Goal: Information Seeking & Learning: Find contact information

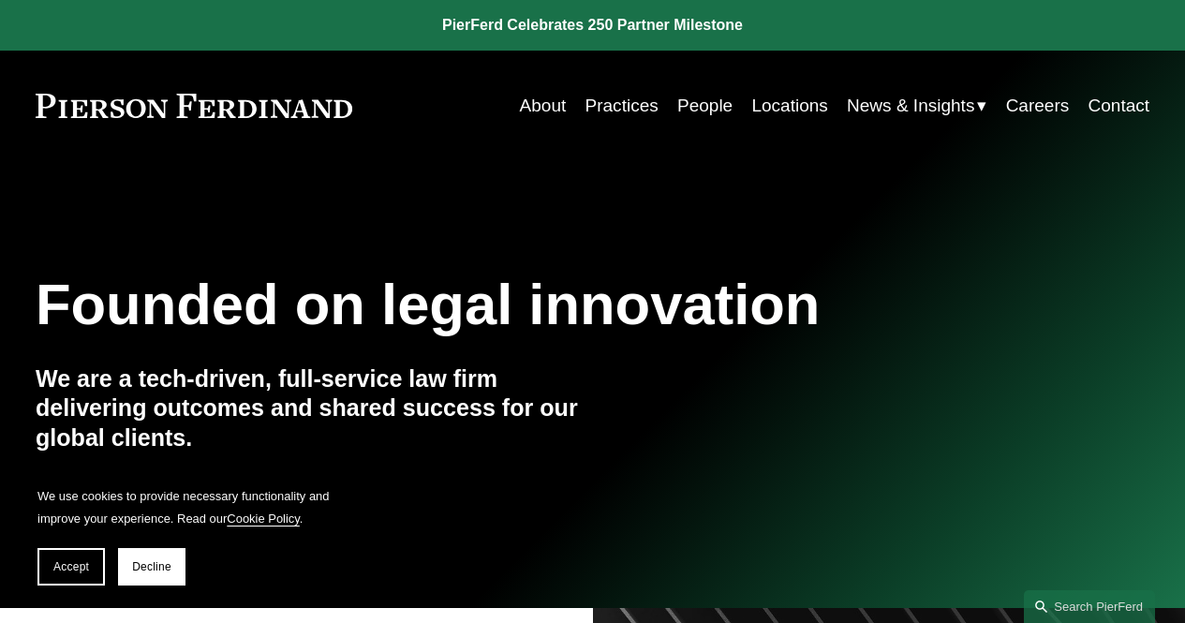
click at [677, 109] on link "People" at bounding box center [704, 106] width 55 height 36
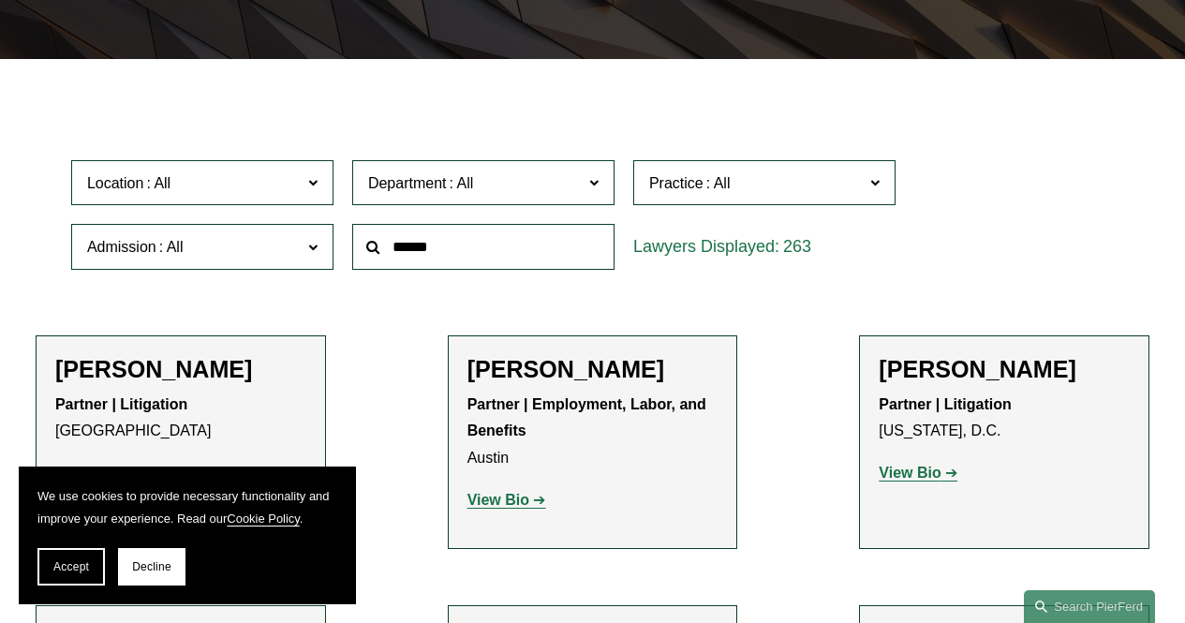
scroll to position [281, 0]
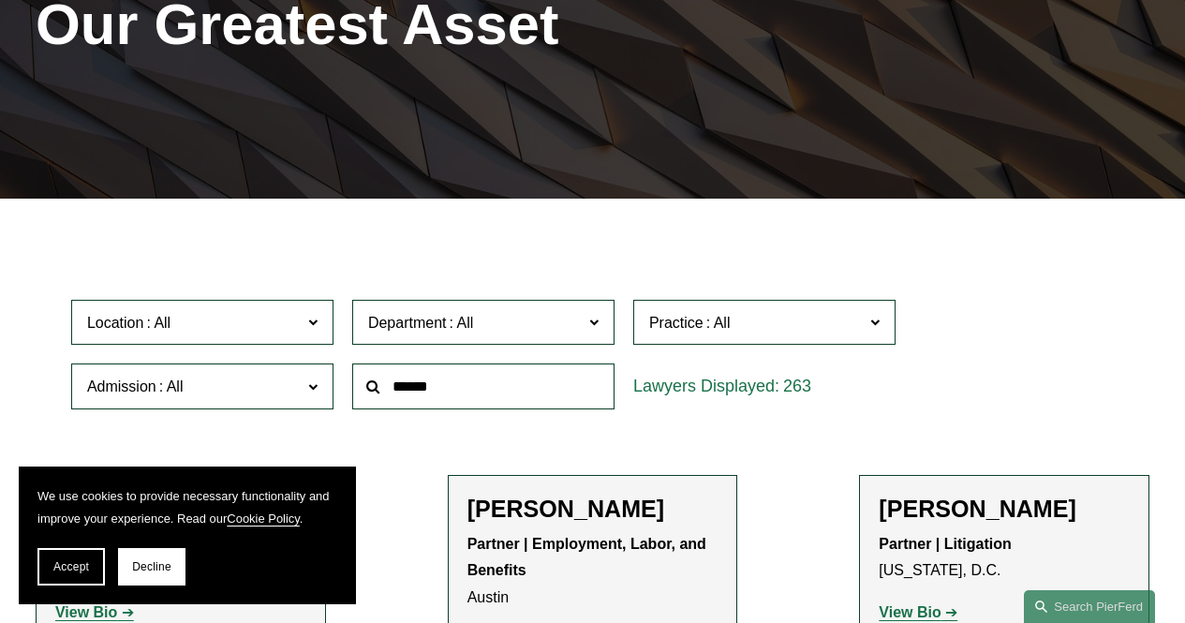
click at [289, 346] on label "Location" at bounding box center [202, 323] width 262 height 46
click at [0, 0] on link "Boston" at bounding box center [0, 0] width 0 height 0
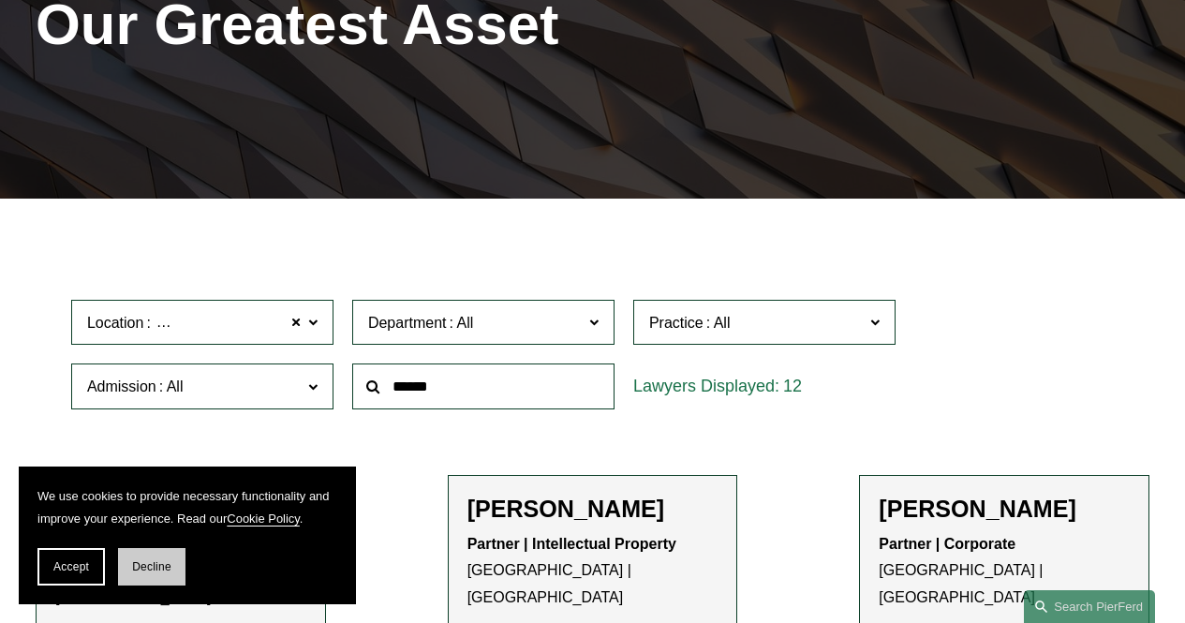
click at [171, 568] on button "Decline" at bounding box center [151, 566] width 67 height 37
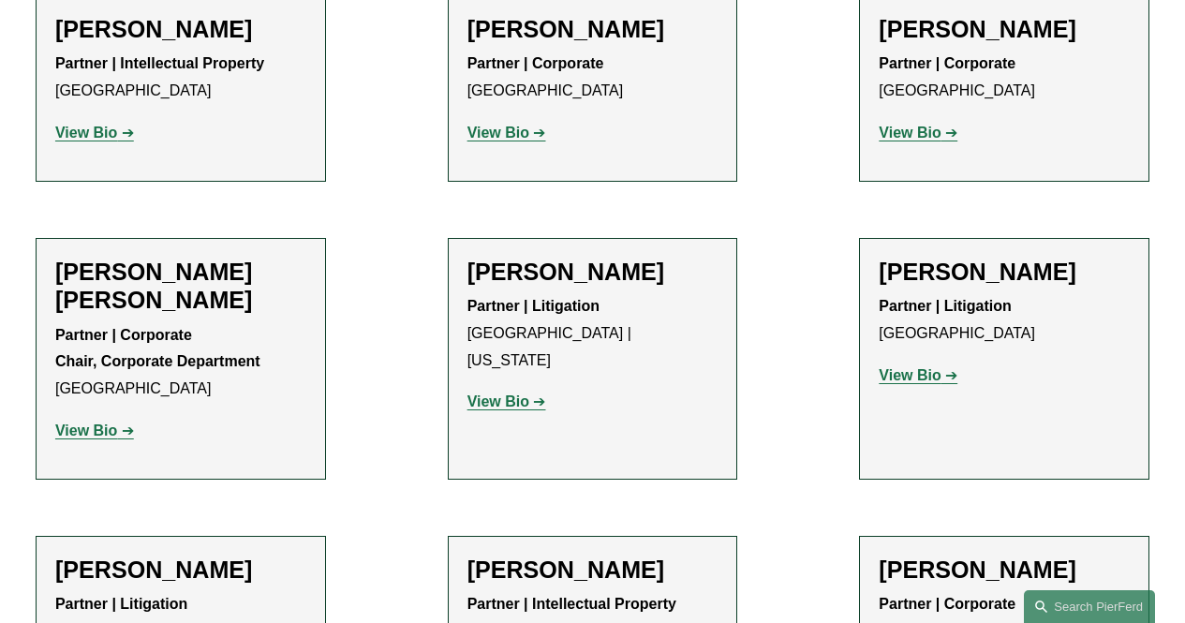
scroll to position [1218, 0]
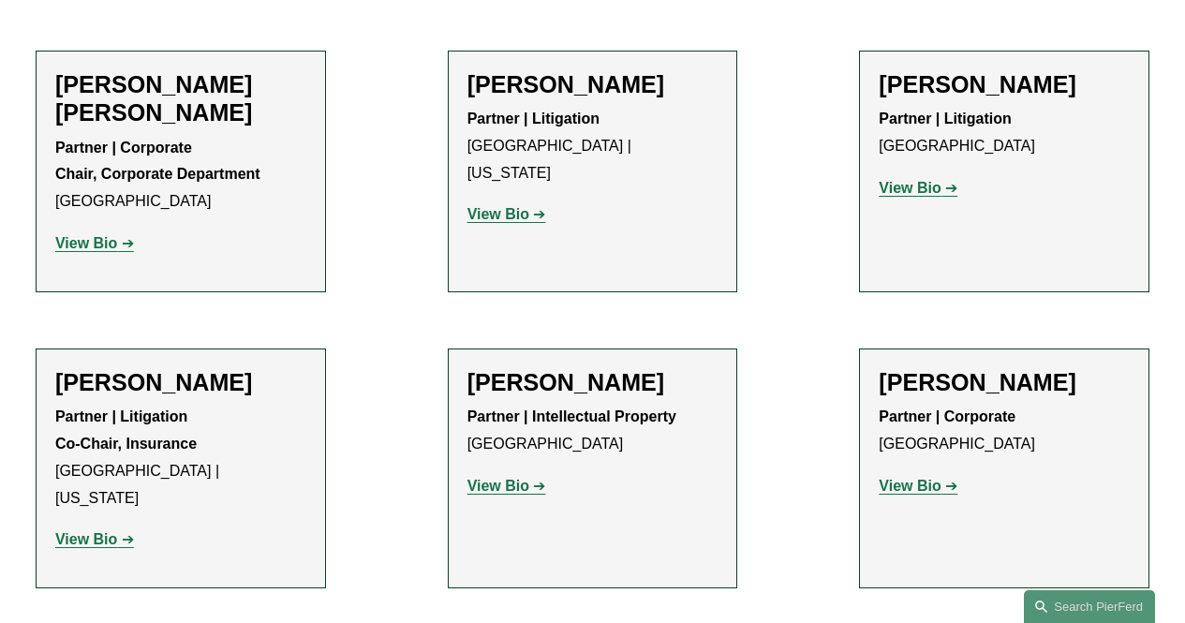
drag, startPoint x: 884, startPoint y: 65, endPoint x: 1097, endPoint y: 48, distance: 213.3
click at [1097, 70] on h2 "Rachel Moynihan" at bounding box center [1004, 84] width 251 height 28
copy h2 "Rachel Moynihan"
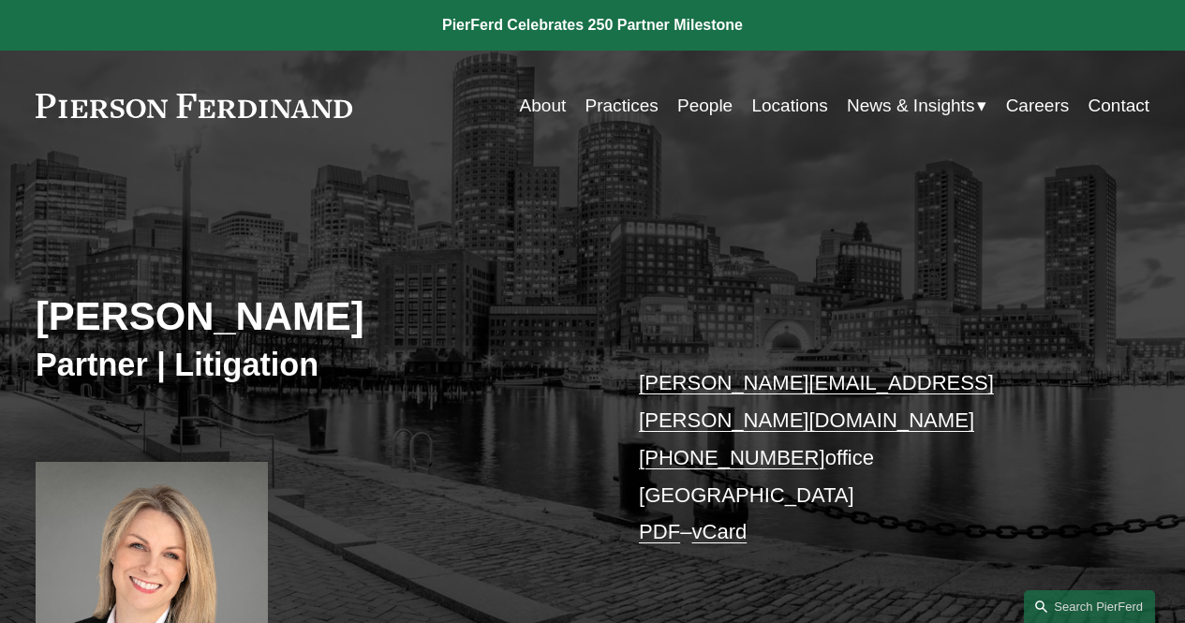
scroll to position [187, 0]
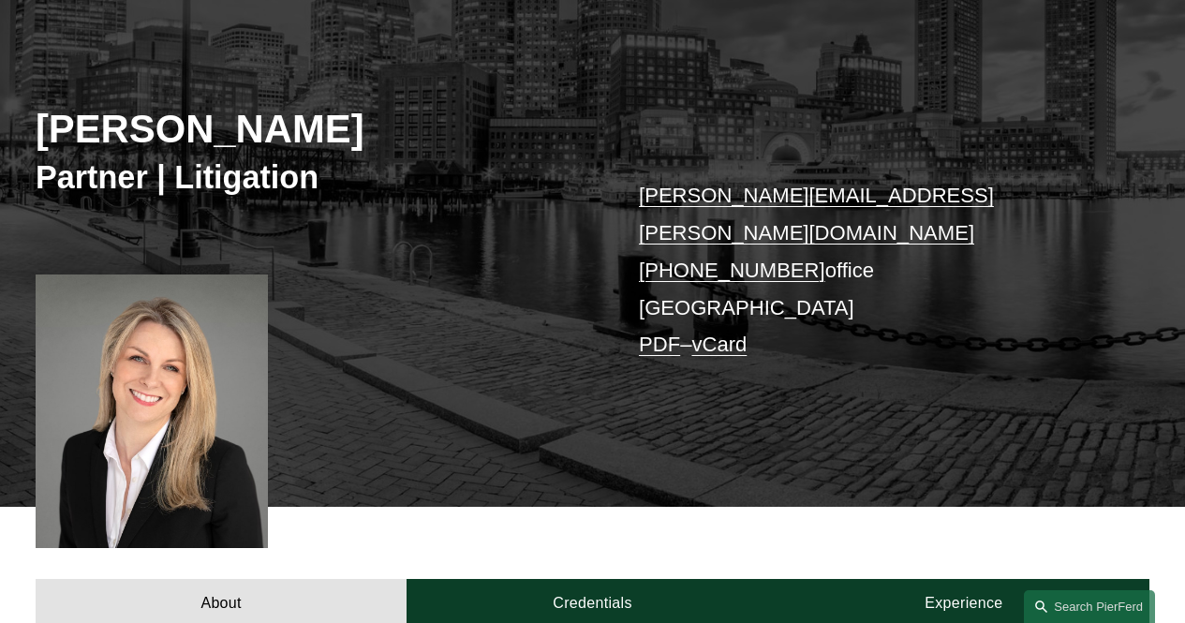
click at [192, 329] on div at bounding box center [152, 411] width 232 height 274
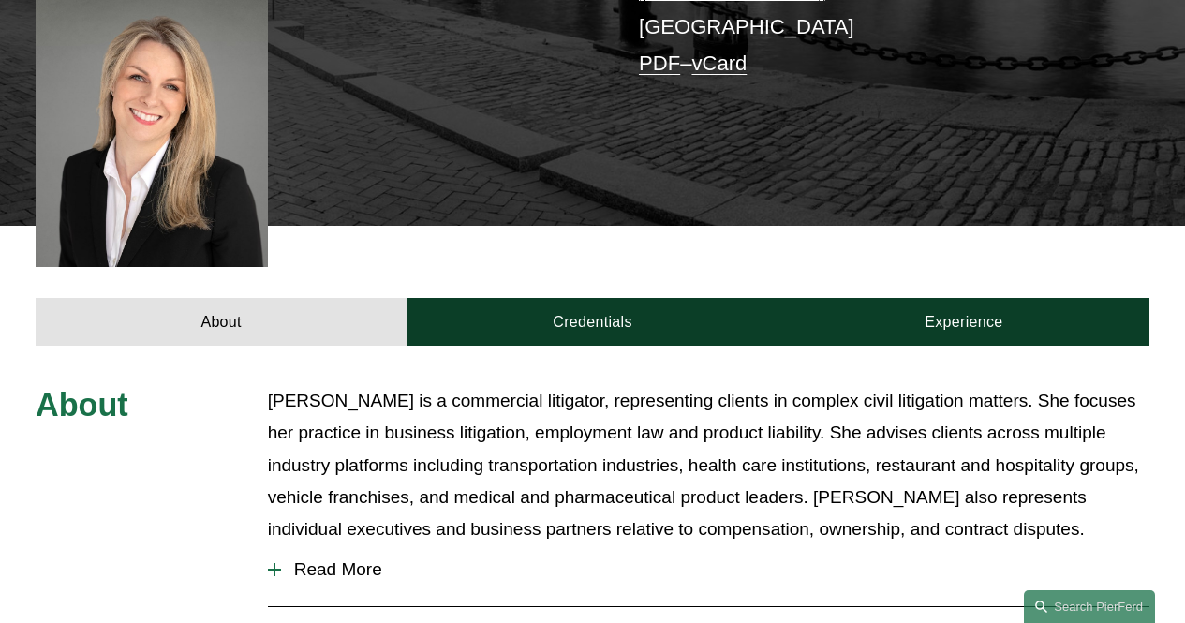
scroll to position [562, 0]
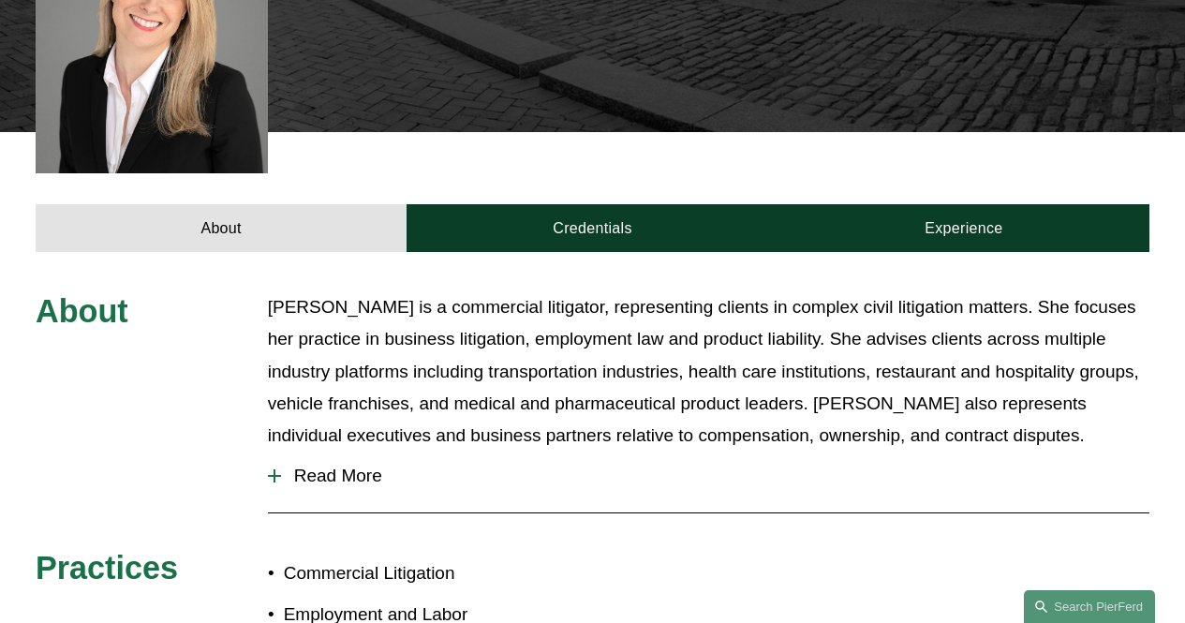
click at [326, 466] on span "Read More" at bounding box center [715, 476] width 868 height 21
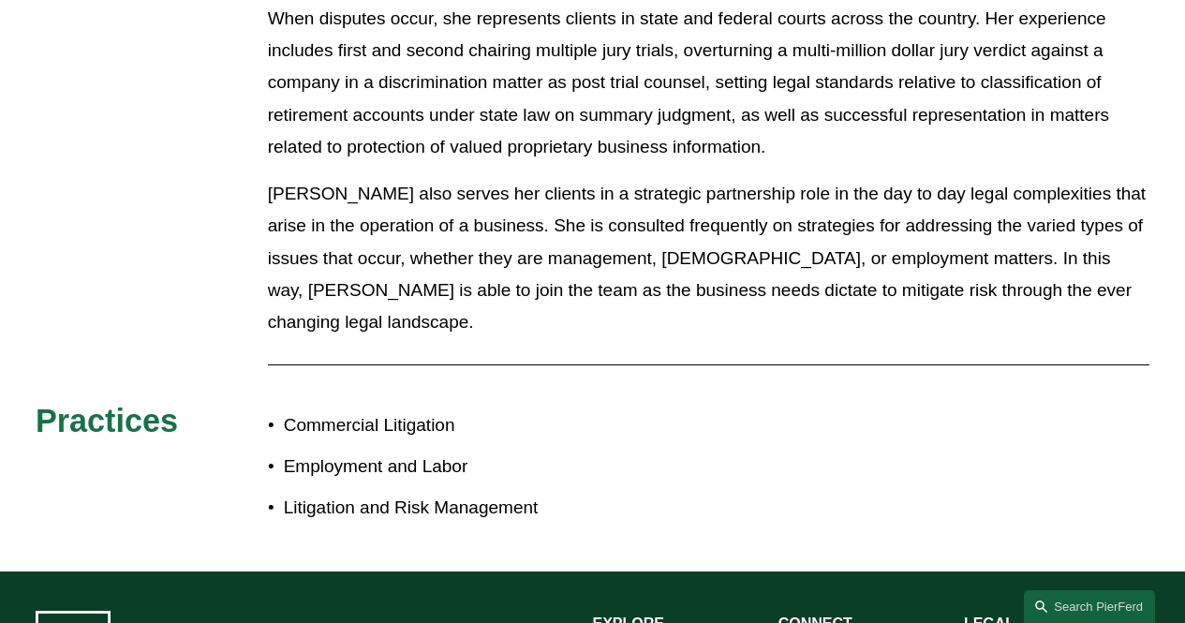
scroll to position [1218, 0]
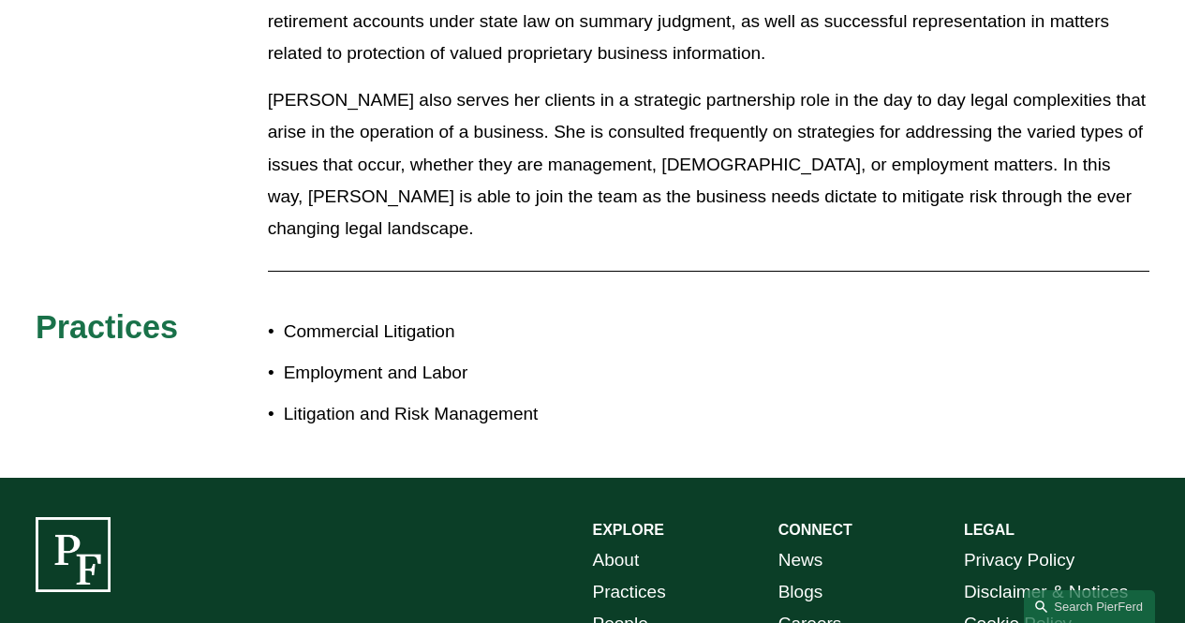
drag, startPoint x: 322, startPoint y: 430, endPoint x: 201, endPoint y: 110, distance: 342.4
click at [202, 110] on div "About Rachel is a commercial litigator, representing clients in complex civil l…" at bounding box center [592, 38] width 1185 height 804
